Goal: Transaction & Acquisition: Purchase product/service

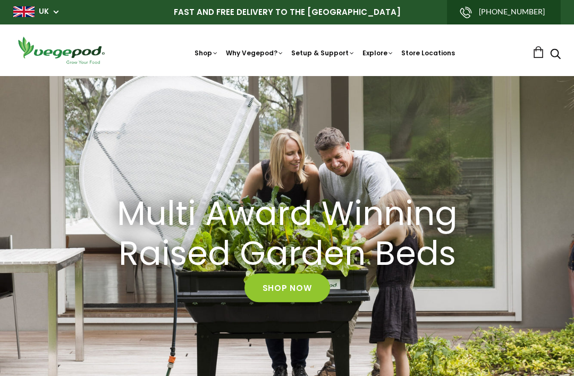
click at [287, 76] on span "Kitchen Garden" at bounding box center [287, 76] width 0 height 0
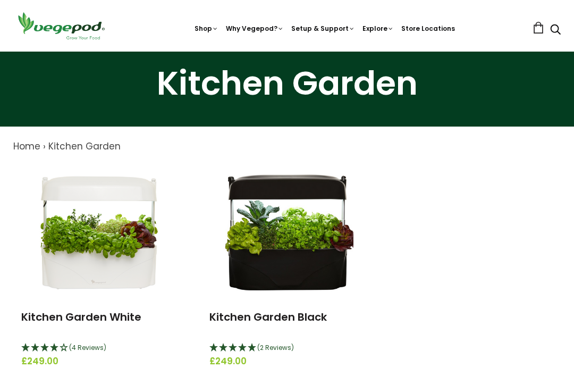
scroll to position [36, 0]
click at [81, 322] on link "Kitchen Garden White" at bounding box center [81, 316] width 120 height 15
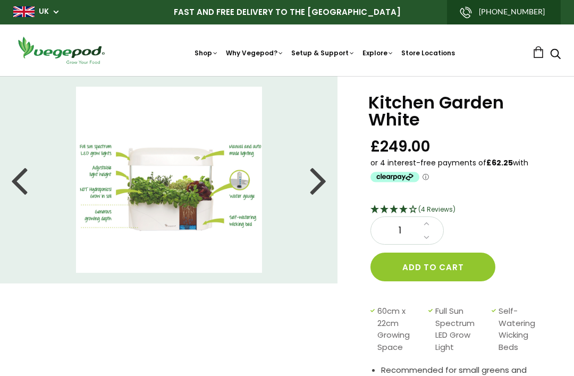
click at [439, 209] on span "(4 Reviews)" at bounding box center [436, 208] width 37 height 9
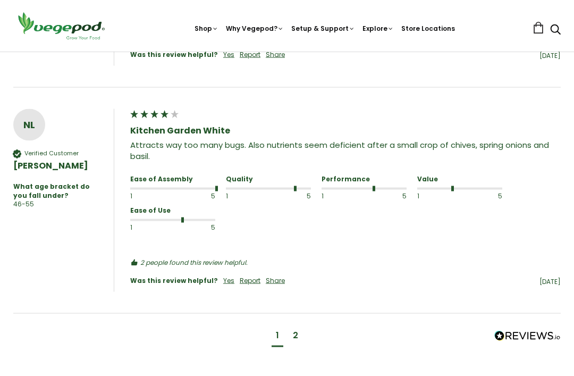
scroll to position [1194, 0]
click at [295, 329] on div "2" at bounding box center [295, 335] width 5 height 12
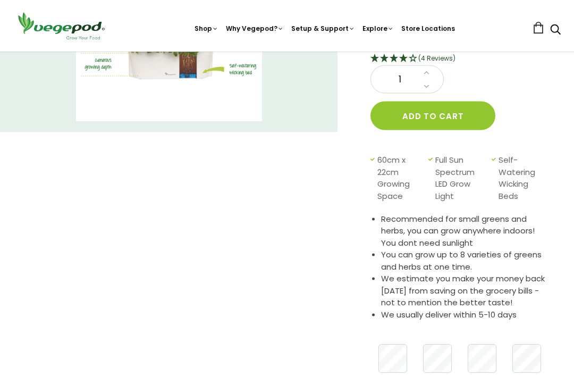
scroll to position [0, 0]
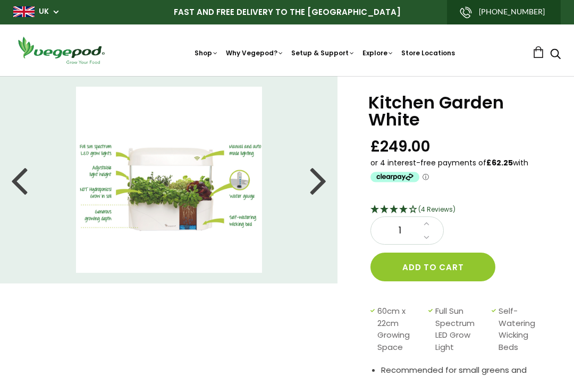
click at [318, 184] on div at bounding box center [318, 180] width 17 height 48
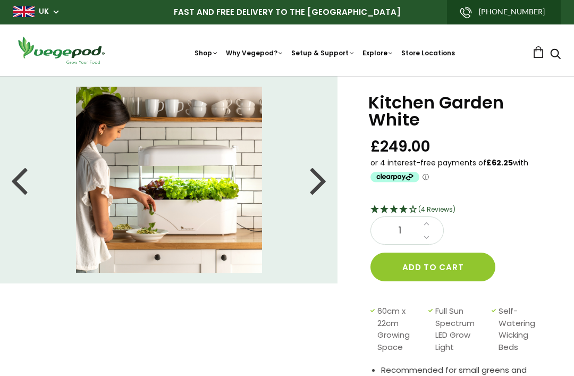
click at [319, 182] on div at bounding box center [318, 180] width 17 height 48
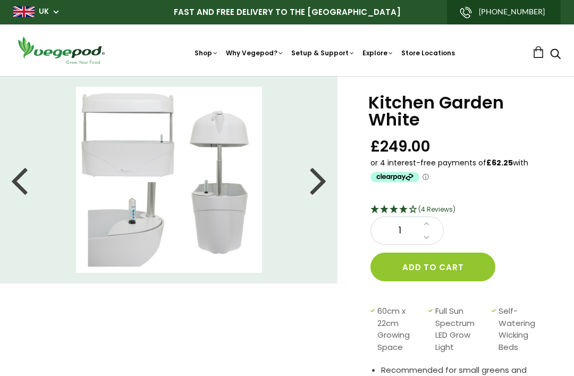
click at [328, 176] on li at bounding box center [169, 180] width 338 height 186
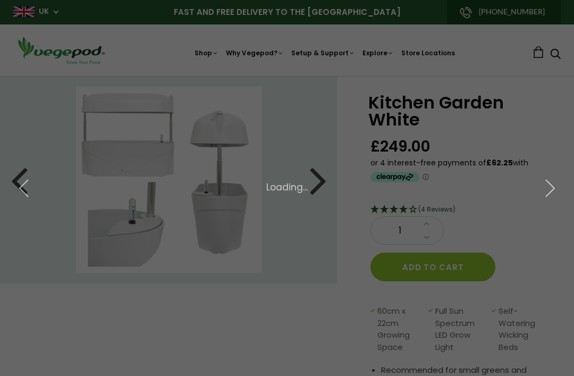
click at [0, 0] on img at bounding box center [0, 0] width 0 height 0
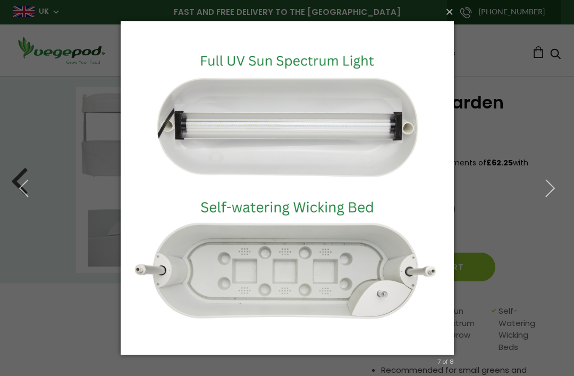
click at [544, 192] on icon "button" at bounding box center [549, 187] width 19 height 19
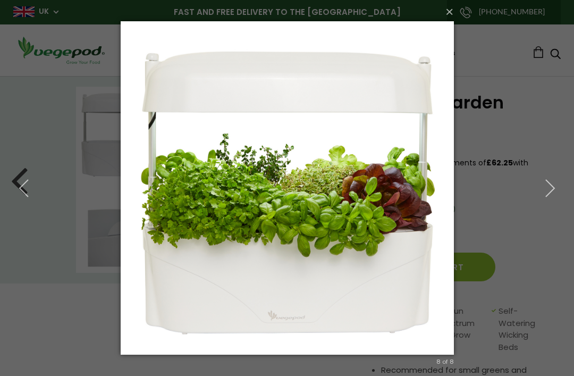
click at [550, 187] on icon "button" at bounding box center [549, 187] width 19 height 19
